Goal: Find specific page/section: Find specific page/section

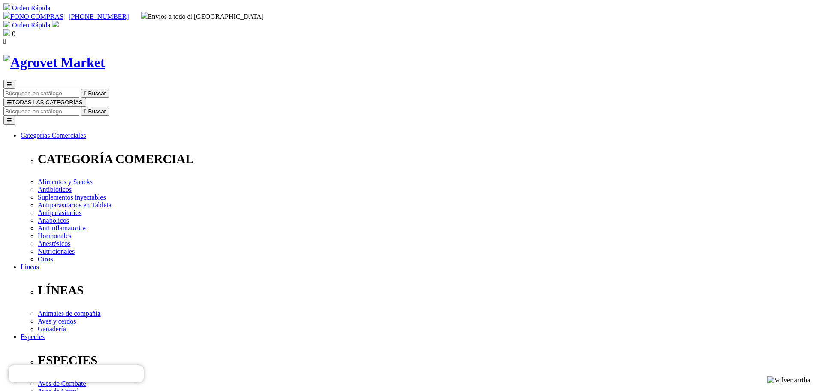
checkbox input "true"
checkbox input "false"
